Goal: Transaction & Acquisition: Purchase product/service

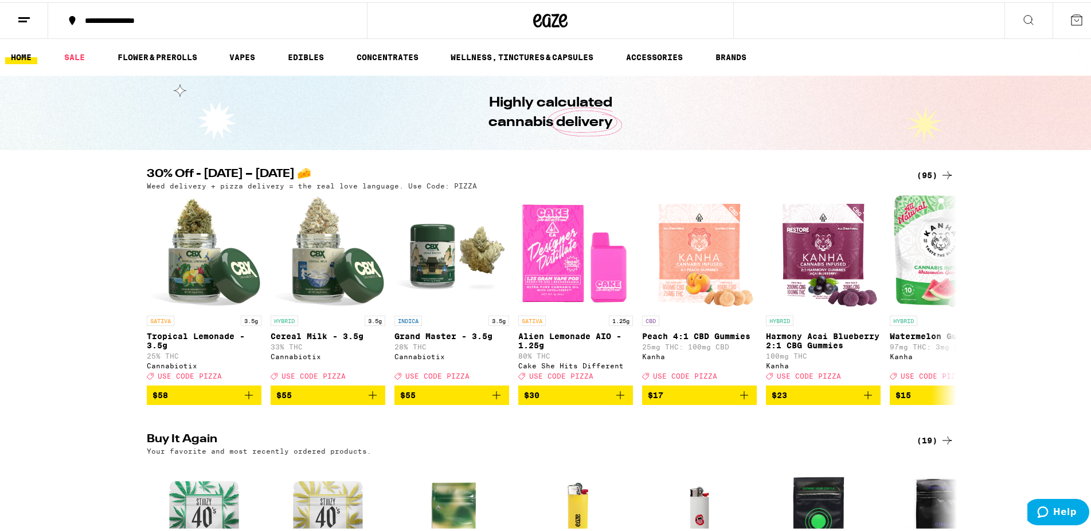
click at [917, 178] on div "(95)" at bounding box center [935, 173] width 37 height 14
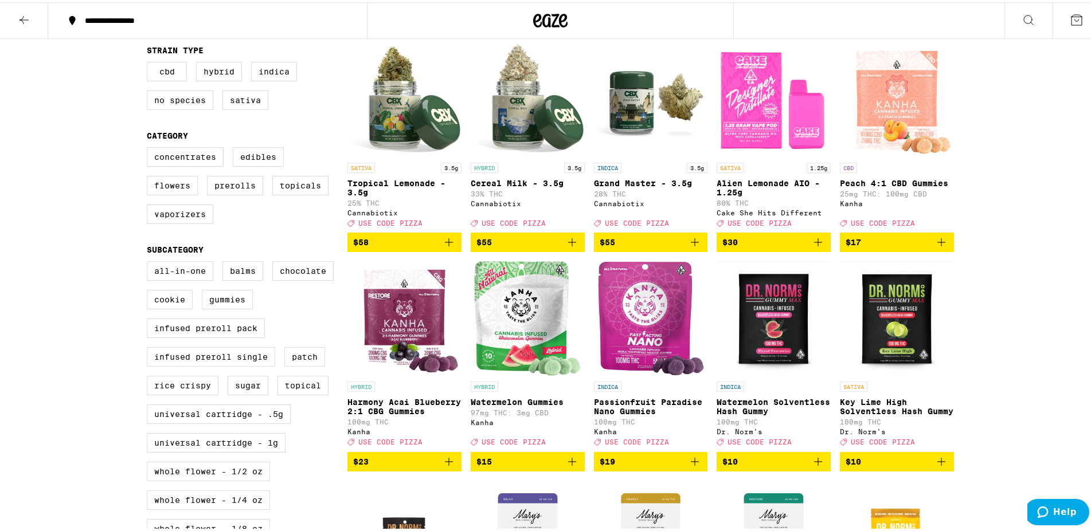
scroll to position [175, 0]
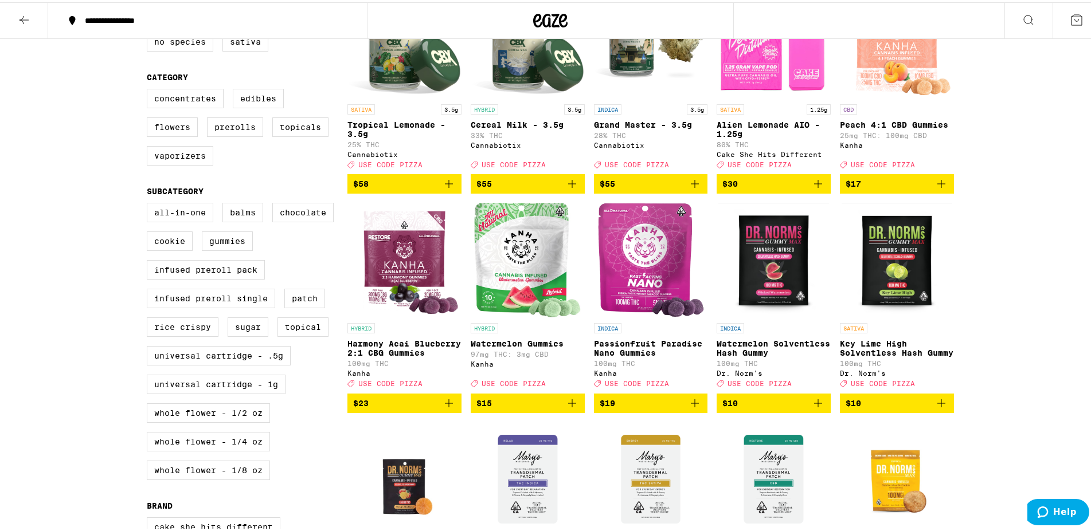
click at [903, 288] on img "Open page for Key Lime High Solventless Hash Gummy from Dr. Norm's" at bounding box center [896, 258] width 111 height 115
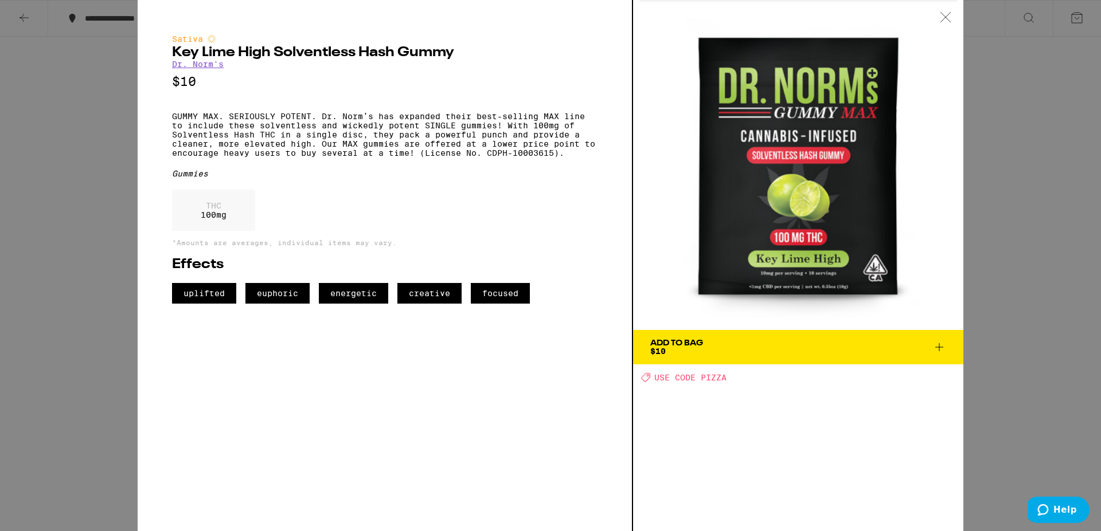
click at [1046, 382] on div "Sativa Key Lime High Solventless Hash Gummy Dr. Norm's $10 GUMMY MAX. SERIOUSLY…" at bounding box center [550, 265] width 1101 height 531
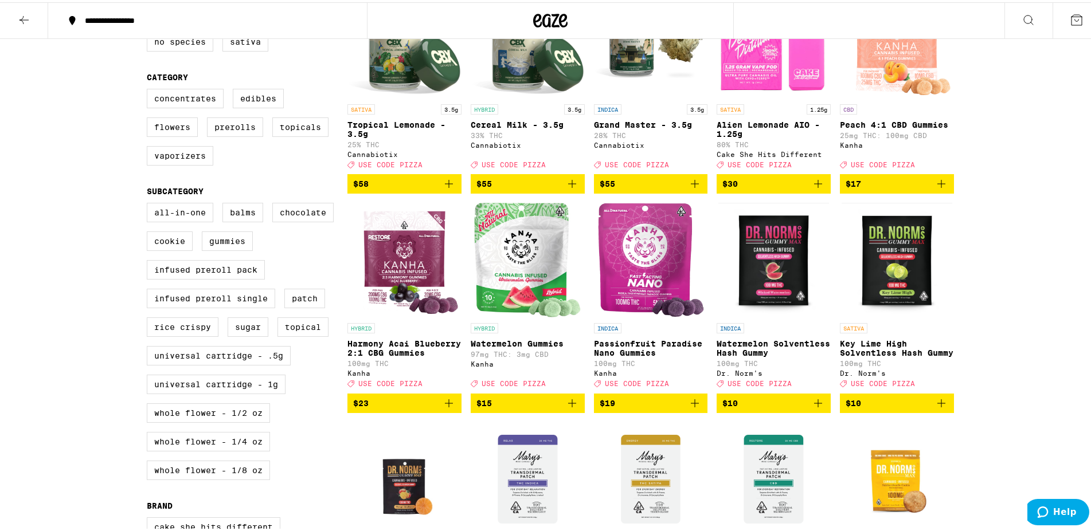
click at [565, 408] on icon "Add to bag" at bounding box center [572, 401] width 14 height 14
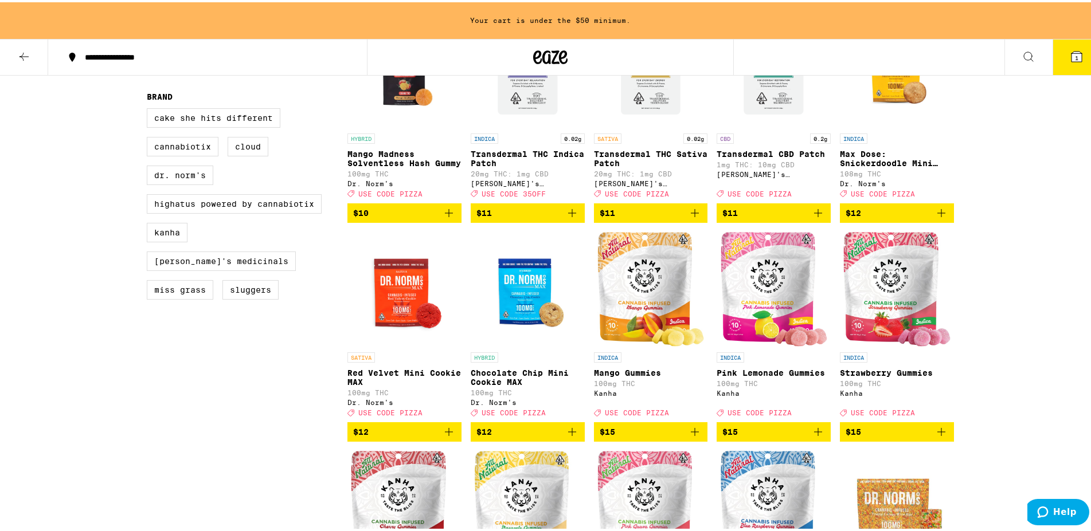
scroll to position [738, 0]
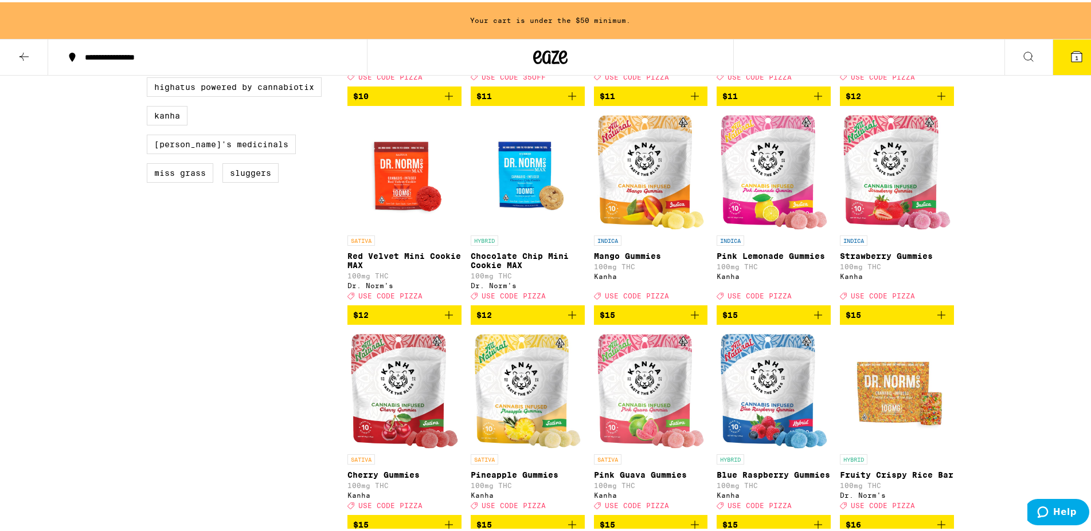
click at [934, 320] on icon "Add to bag" at bounding box center [941, 313] width 14 height 14
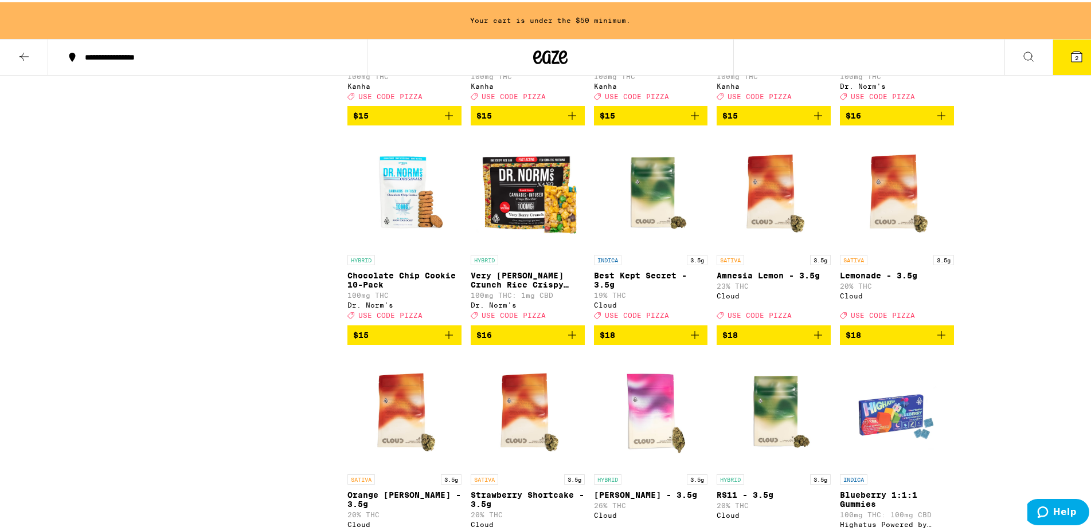
scroll to position [1264, 0]
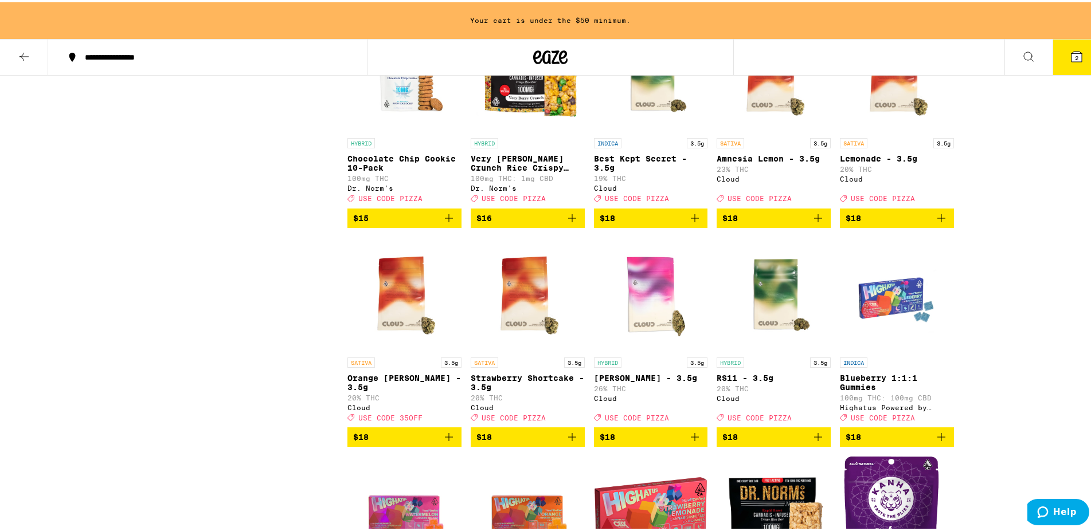
click at [694, 223] on icon "Add to bag" at bounding box center [695, 216] width 14 height 14
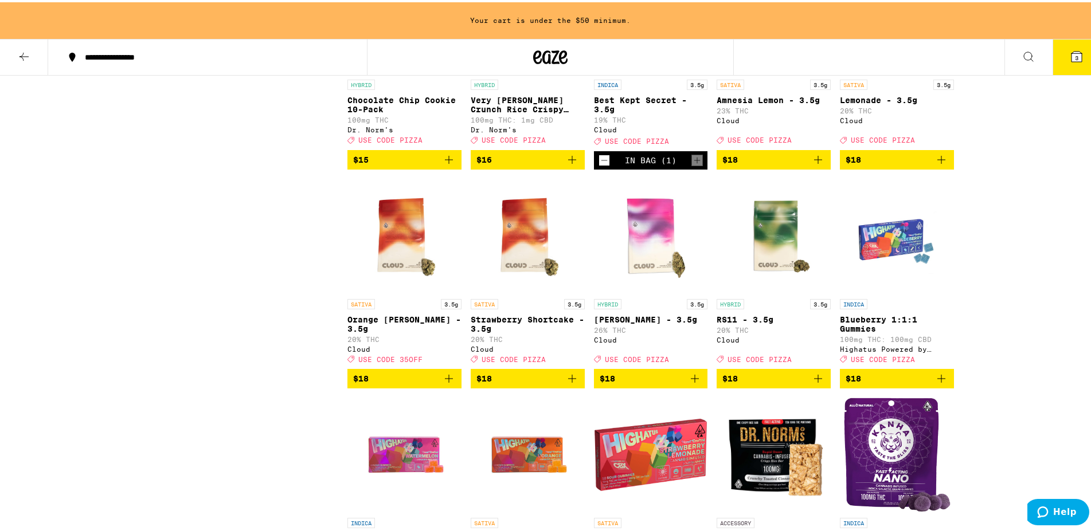
click at [570, 383] on icon "Add to bag" at bounding box center [572, 377] width 14 height 14
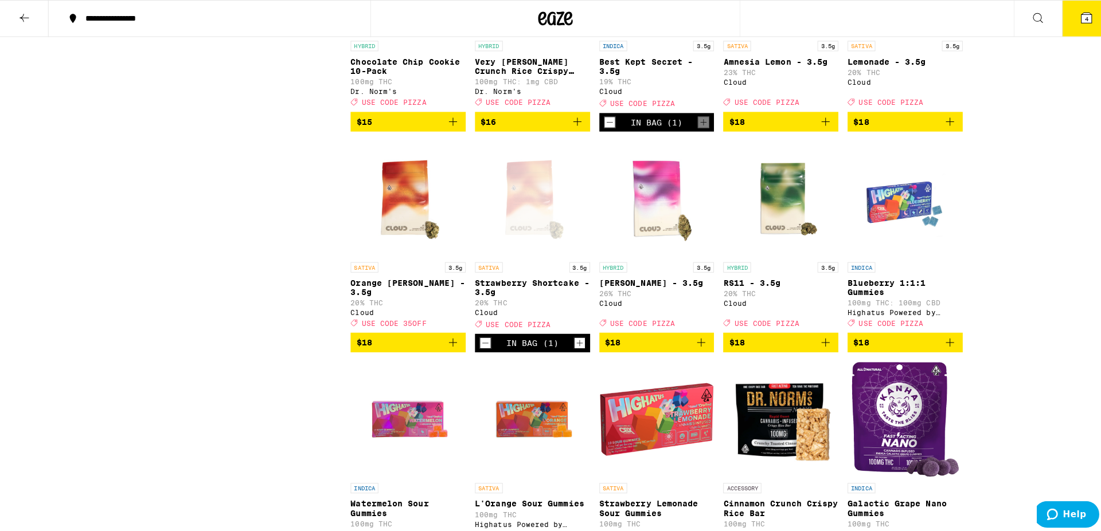
scroll to position [1286, 0]
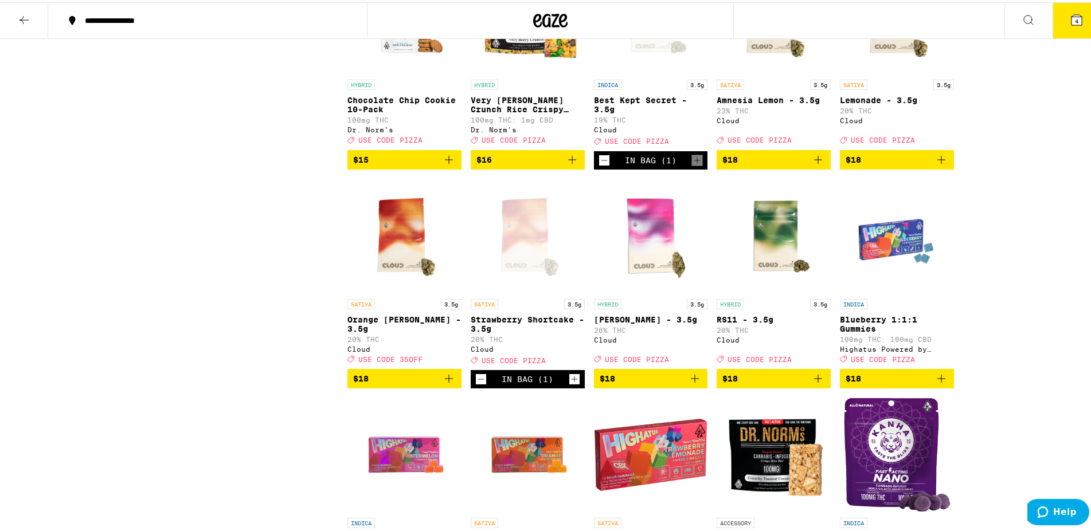
click at [1072, 23] on icon at bounding box center [1076, 18] width 10 height 10
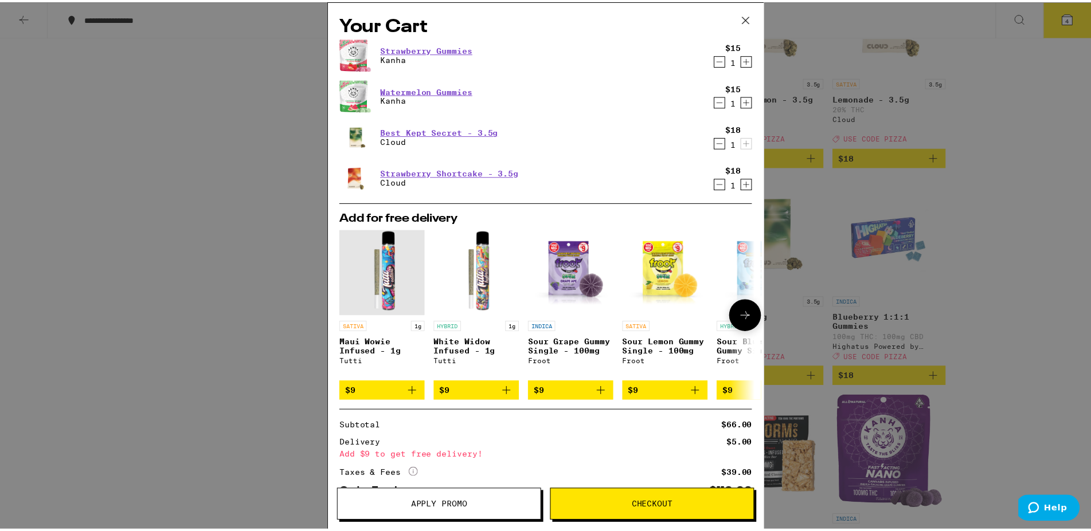
scroll to position [91, 0]
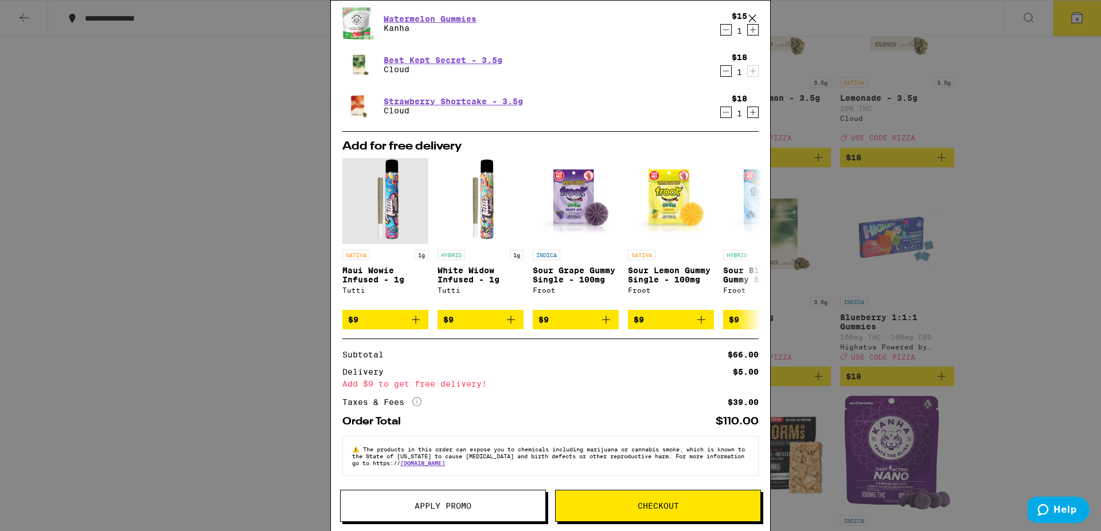
click at [468, 500] on button "Apply Promo" at bounding box center [443, 506] width 206 height 32
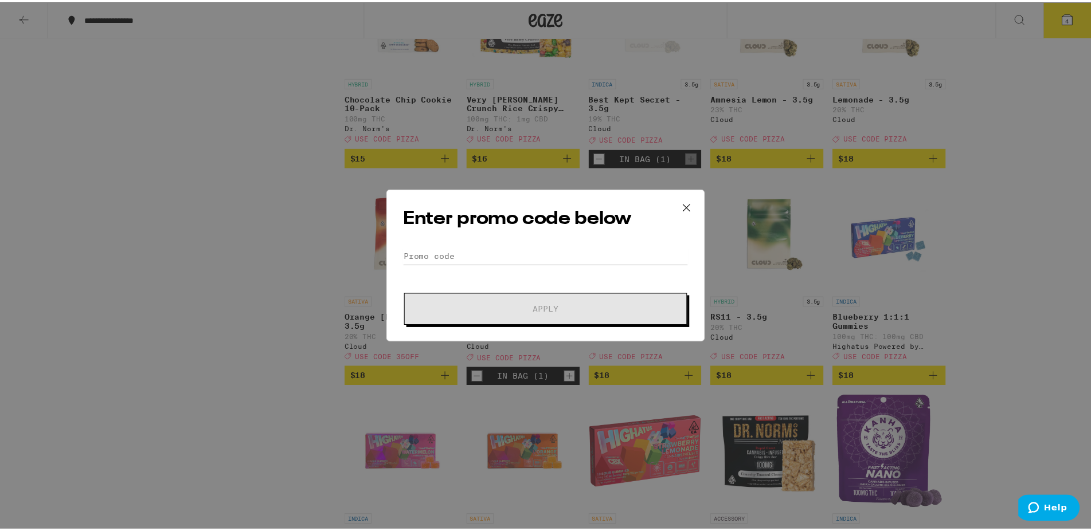
scroll to position [91, 0]
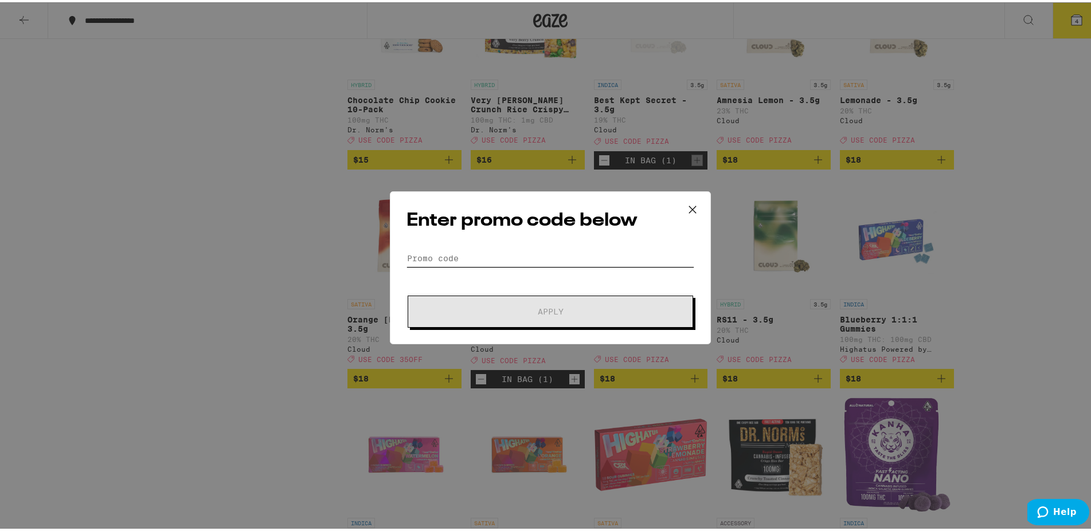
click at [516, 257] on input "Promo Code" at bounding box center [550, 256] width 288 height 17
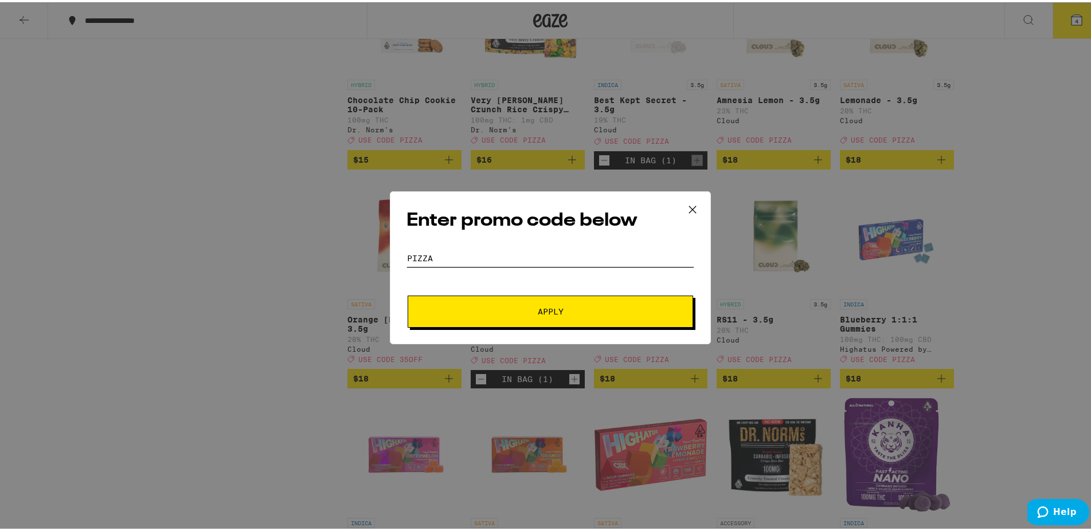
type input "PIZZA"
click at [549, 308] on span "Apply" at bounding box center [551, 310] width 26 height 8
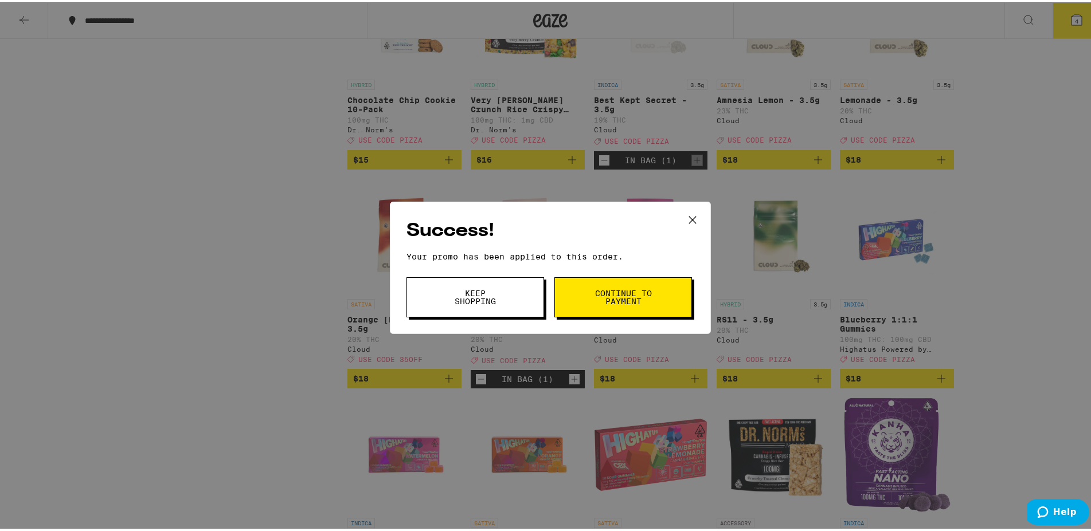
click at [624, 303] on span "Continue to payment" at bounding box center [623, 295] width 58 height 16
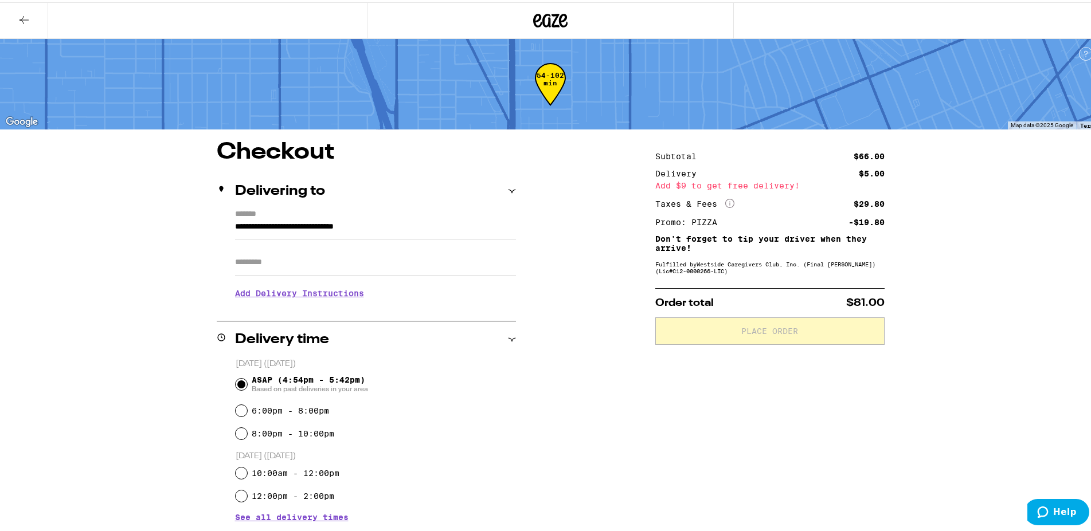
scroll to position [175, 0]
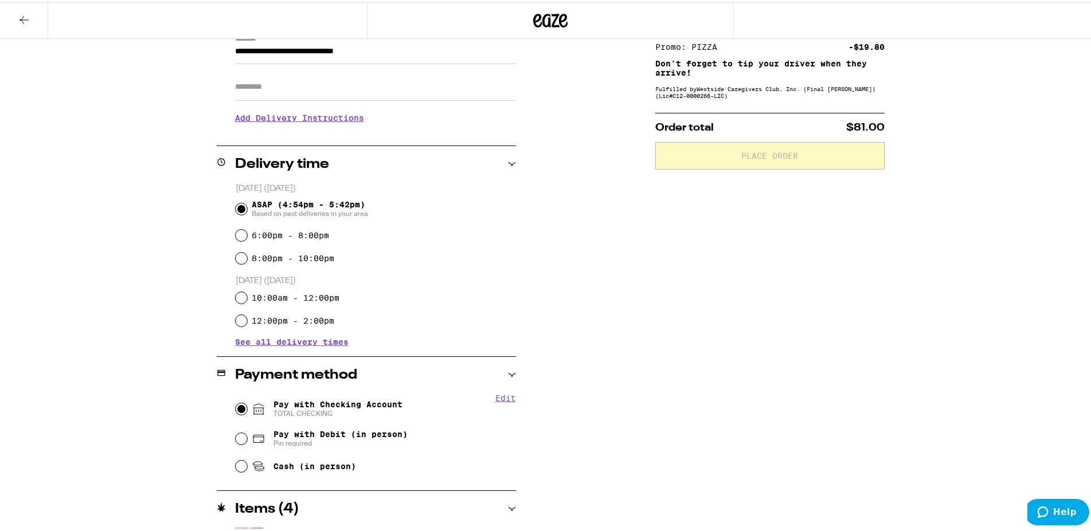
click at [236, 404] on input "Pay with Checking Account TOTAL CHECKING" at bounding box center [241, 406] width 11 height 11
radio input "true"
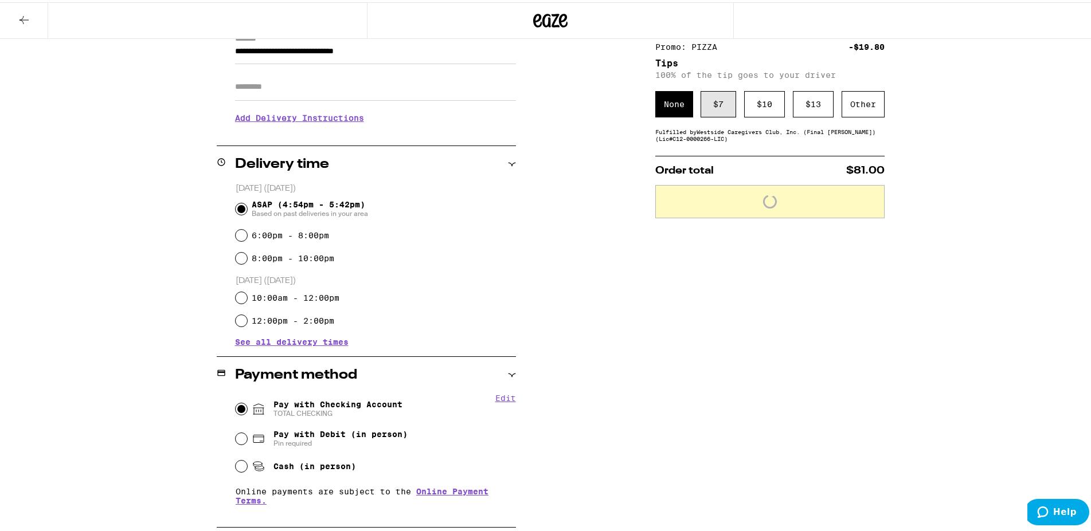
click at [705, 94] on div "$ 7" at bounding box center [718, 102] width 36 height 26
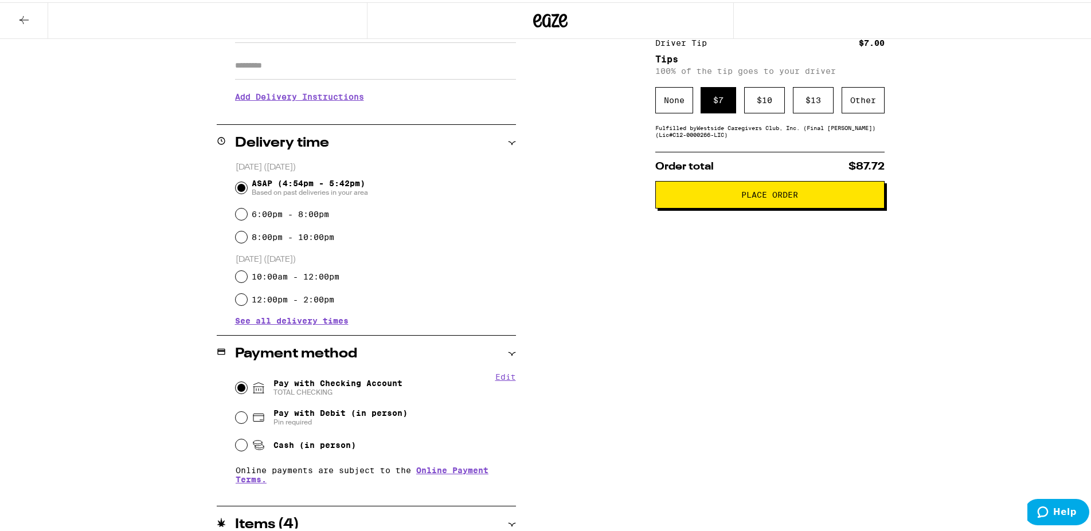
scroll to position [138, 0]
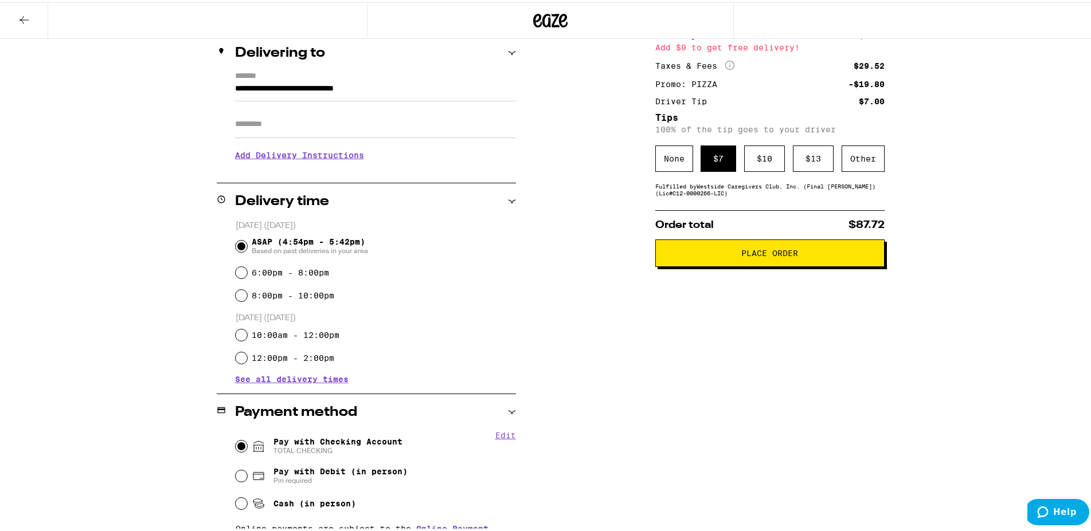
click at [300, 275] on label "6:00pm - 8:00pm" at bounding box center [290, 270] width 77 height 9
click at [247, 275] on input "6:00pm - 8:00pm" at bounding box center [241, 270] width 11 height 11
radio input "true"
click at [262, 246] on span "Based on past deliveries in your area" at bounding box center [310, 248] width 116 height 9
click at [247, 246] on input "ASAP (4:54pm - 5:42pm) Based on past deliveries in your area" at bounding box center [241, 243] width 11 height 11
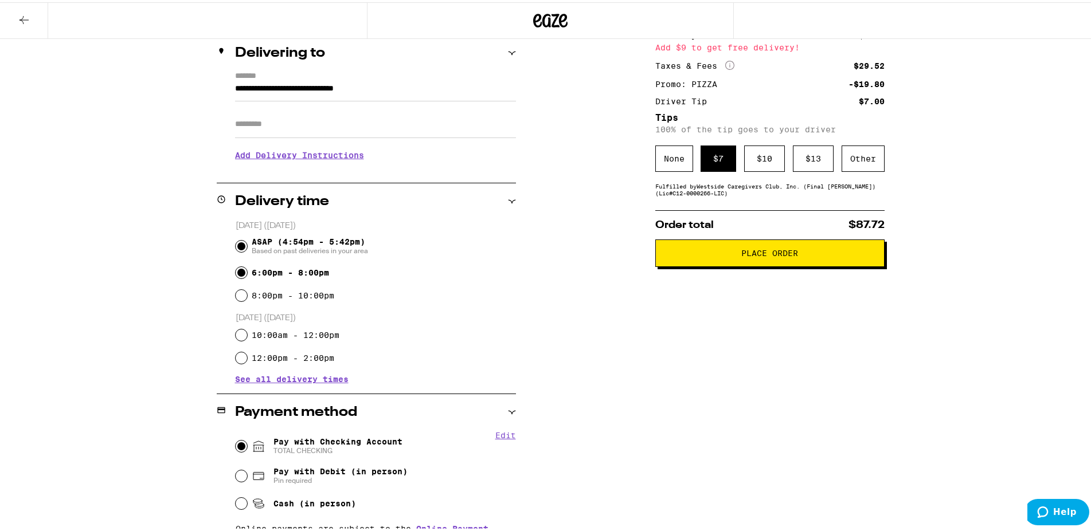
radio input "true"
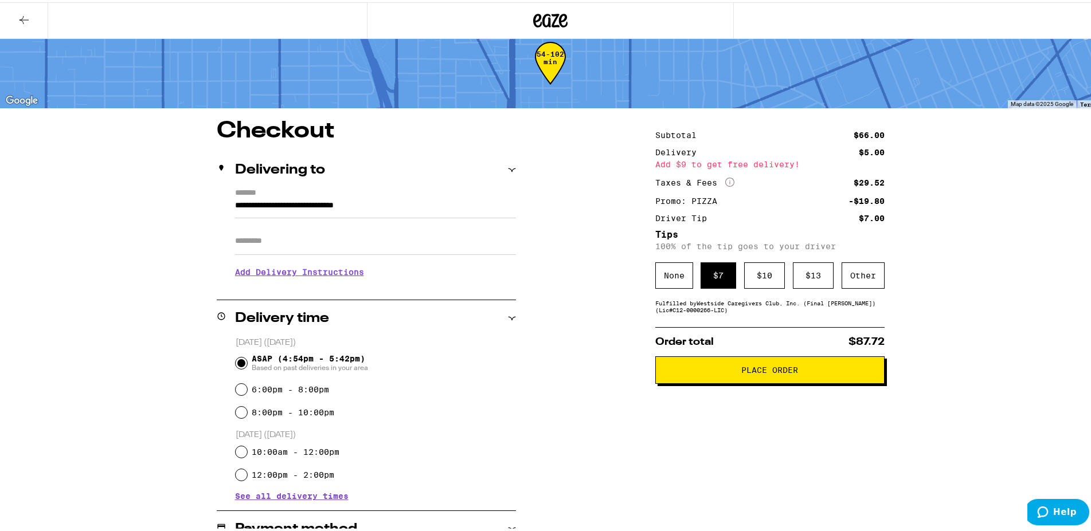
click at [757, 369] on span "Place Order" at bounding box center [769, 368] width 57 height 8
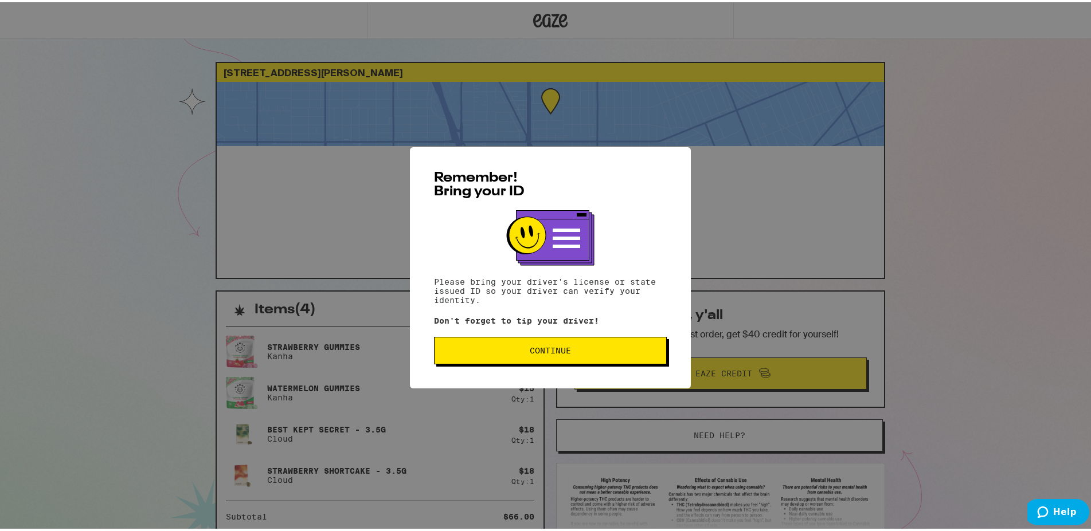
drag, startPoint x: 549, startPoint y: 357, endPoint x: 774, endPoint y: 4, distance: 418.3
click at [550, 355] on button "Continue" at bounding box center [550, 349] width 233 height 28
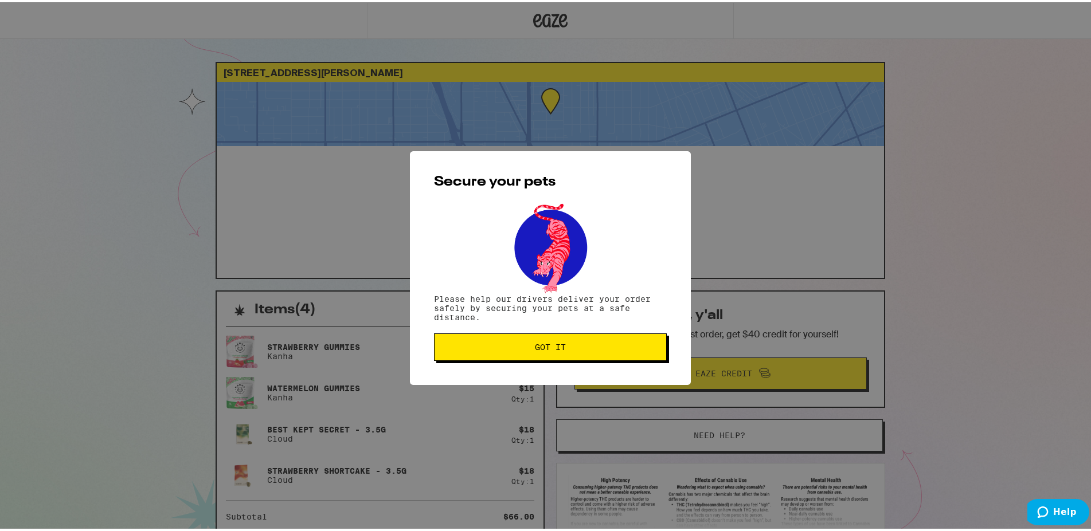
click at [586, 347] on span "Got it" at bounding box center [550, 345] width 213 height 8
